Goal: Task Accomplishment & Management: Use online tool/utility

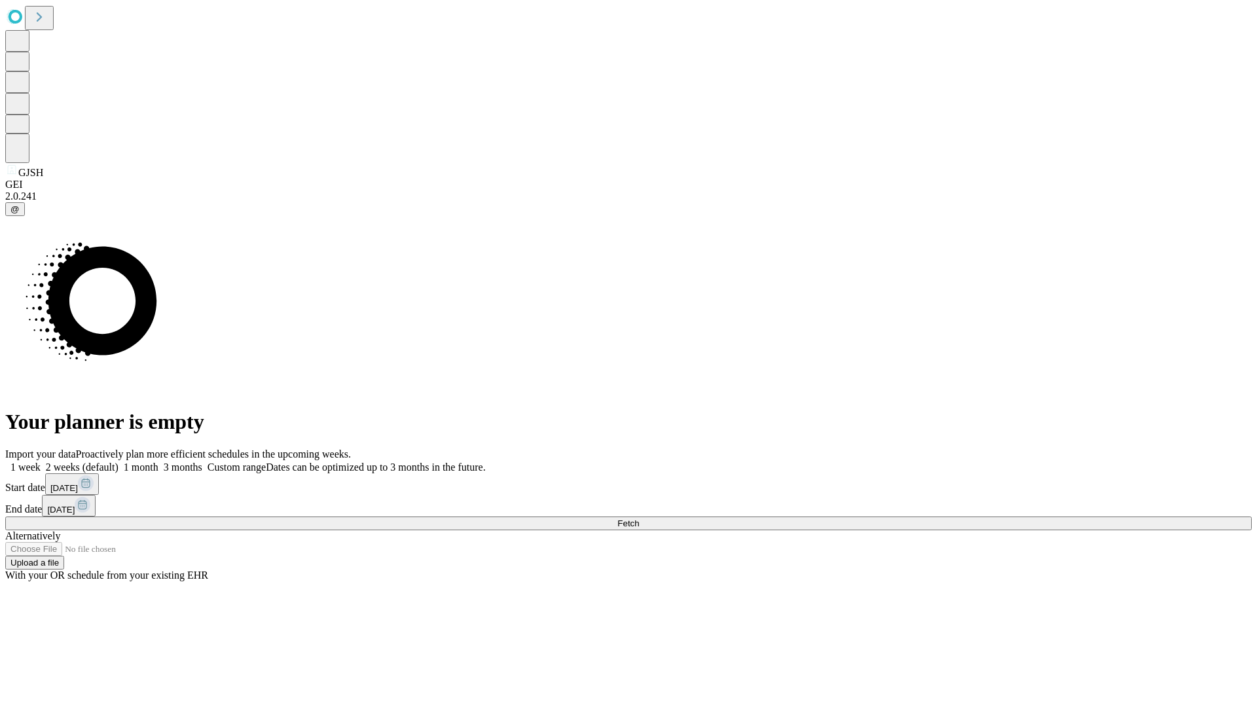
click at [639, 519] on span "Fetch" at bounding box center [628, 524] width 22 height 10
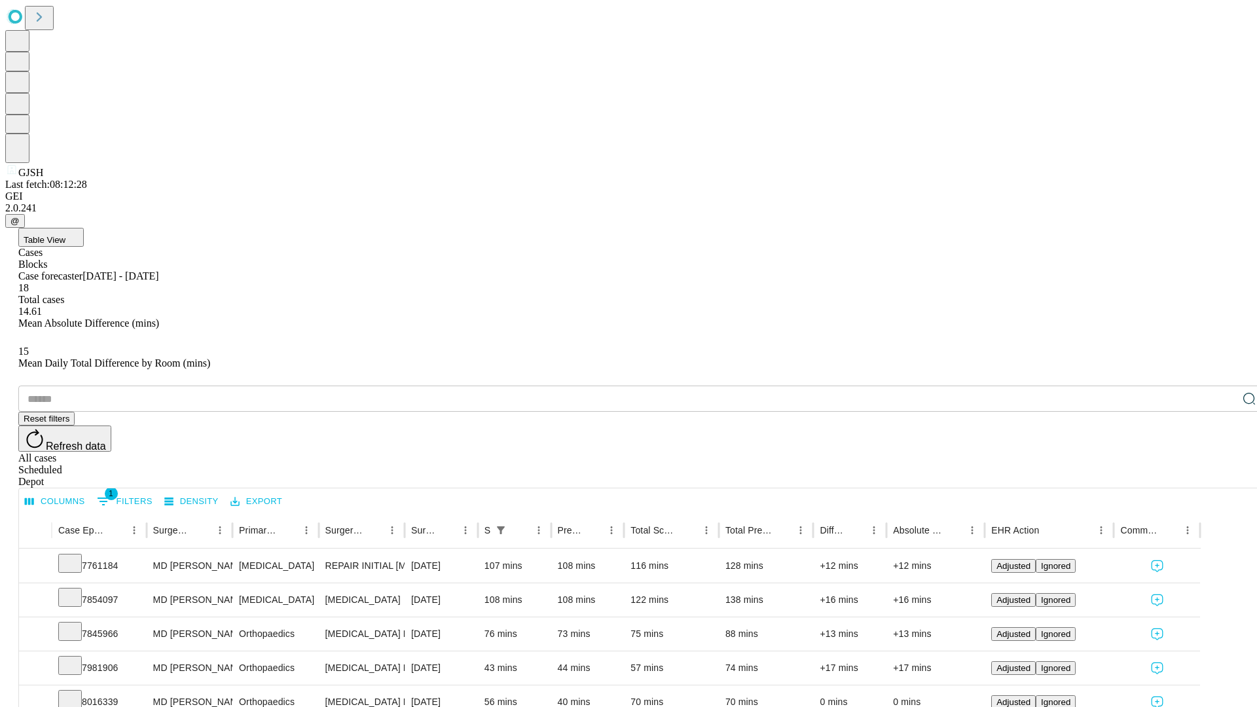
click at [65, 235] on span "Table View" at bounding box center [45, 240] width 42 height 10
